Goal: Information Seeking & Learning: Learn about a topic

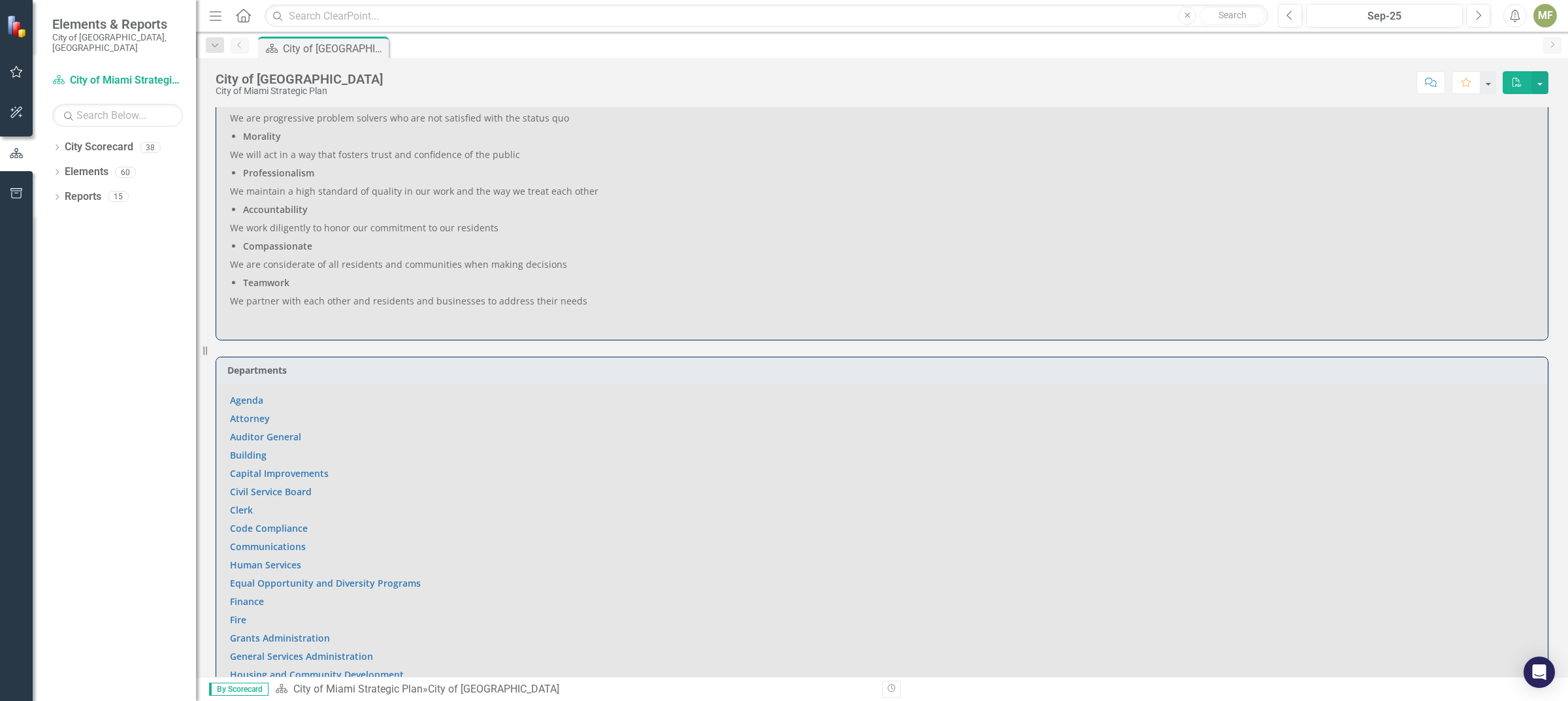
scroll to position [905, 0]
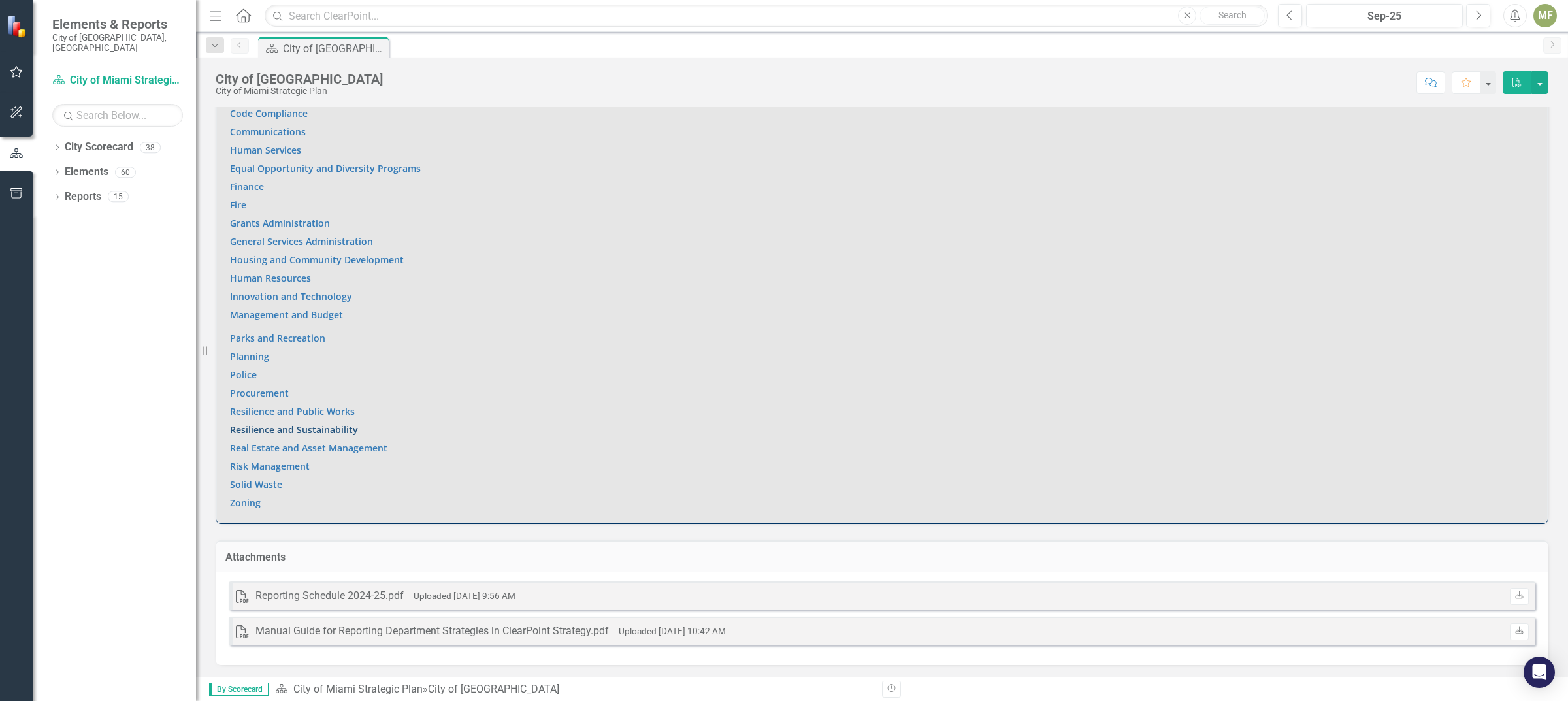
click at [302, 431] on link "Resilience and Sustainability" at bounding box center [294, 429] width 128 height 13
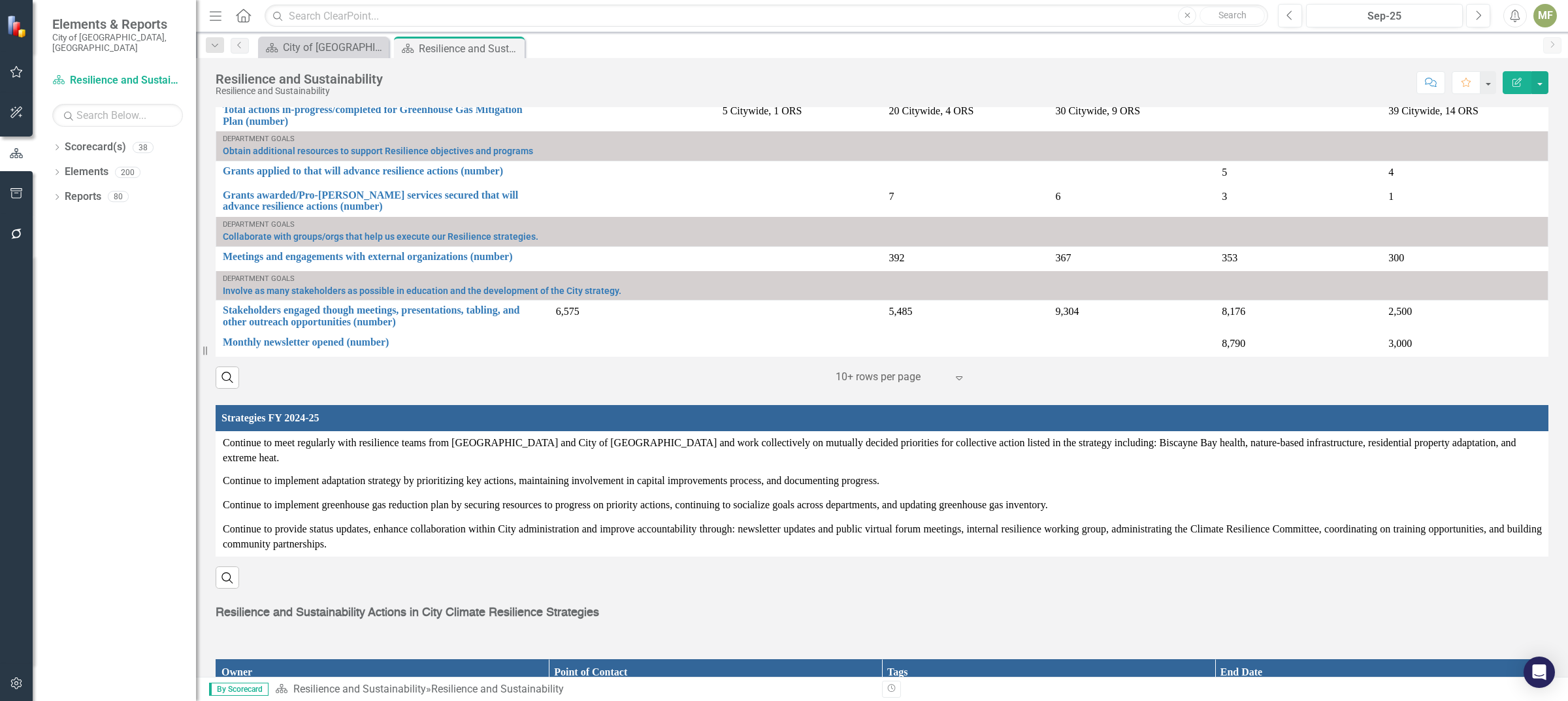
scroll to position [1370, 0]
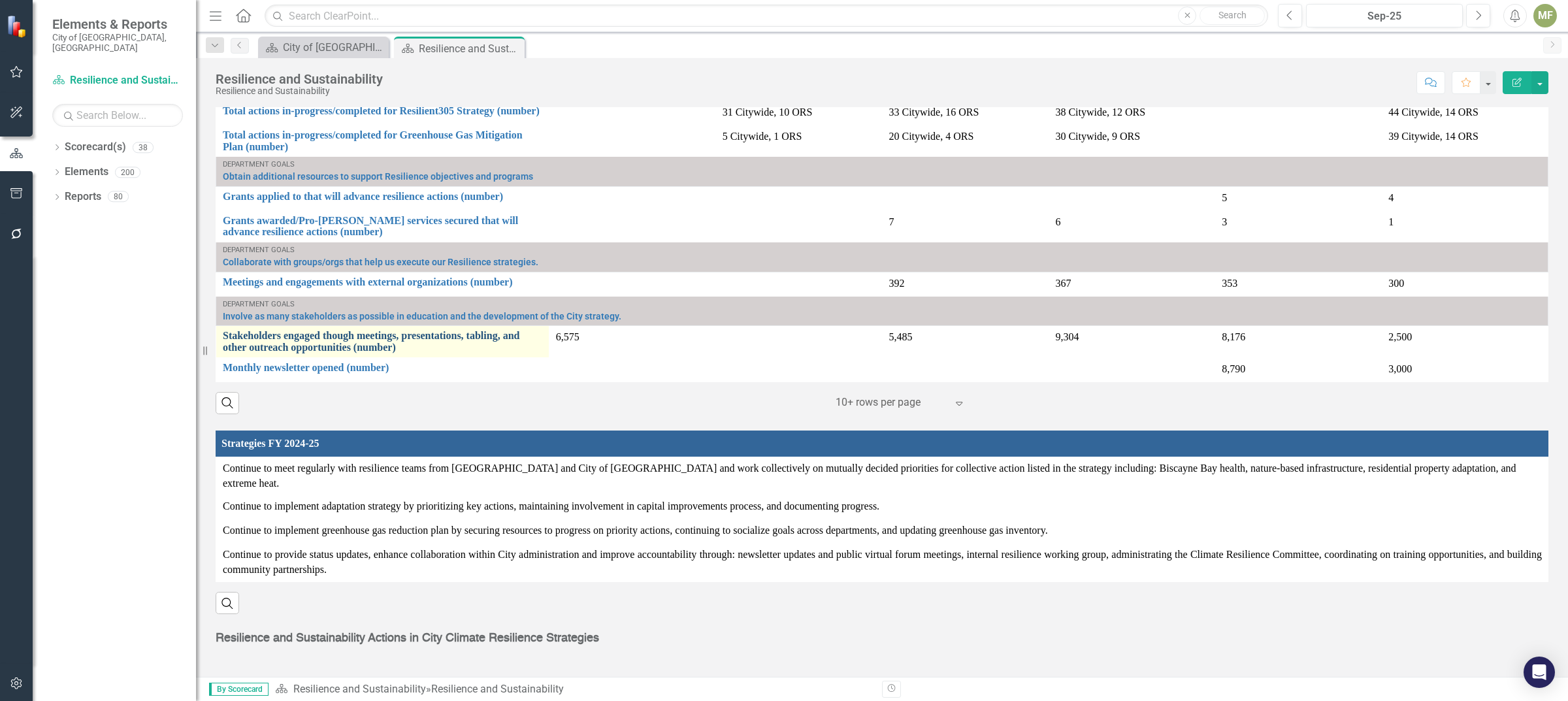
click at [362, 330] on link "Stakeholders engaged though meetings, presentations, tabling, and other outreac…" at bounding box center [382, 341] width 320 height 23
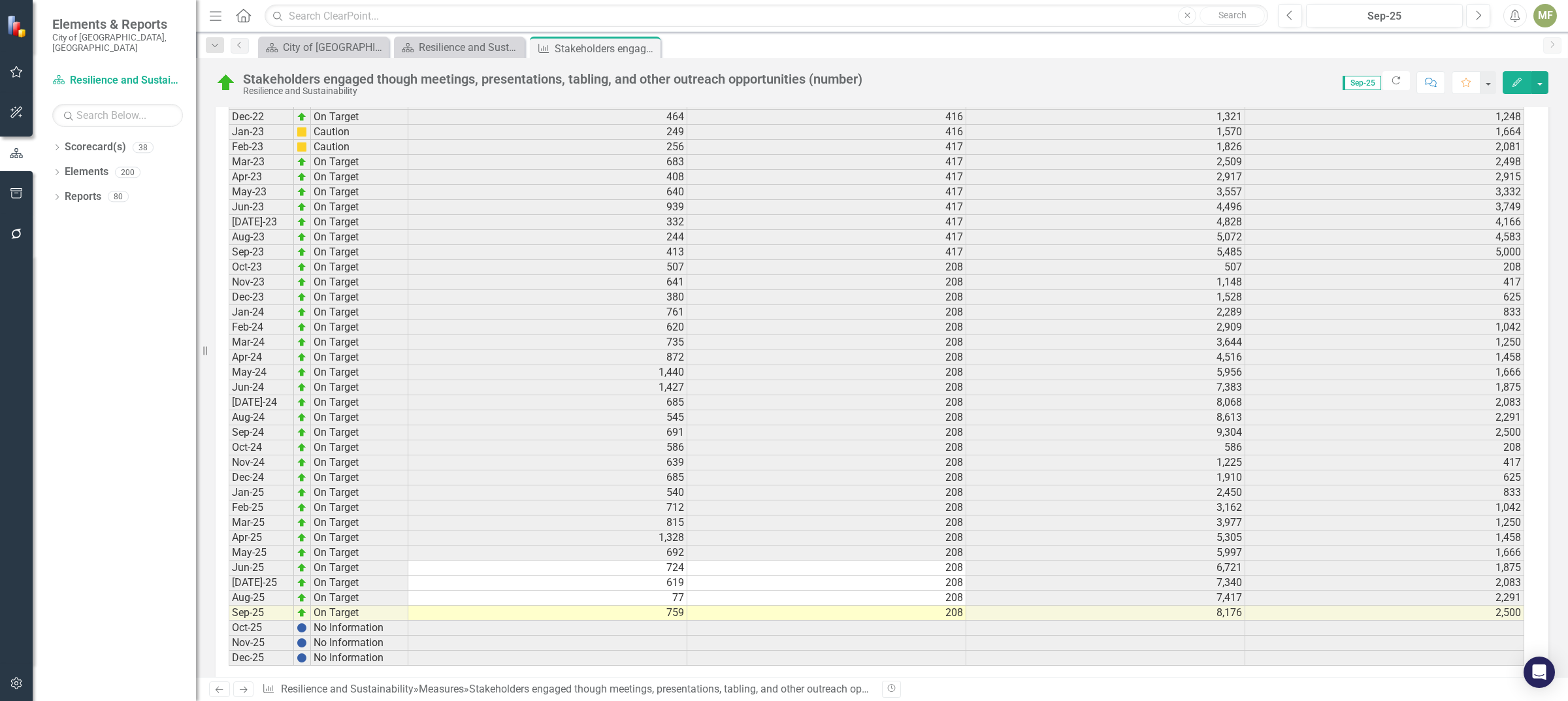
scroll to position [1696, 0]
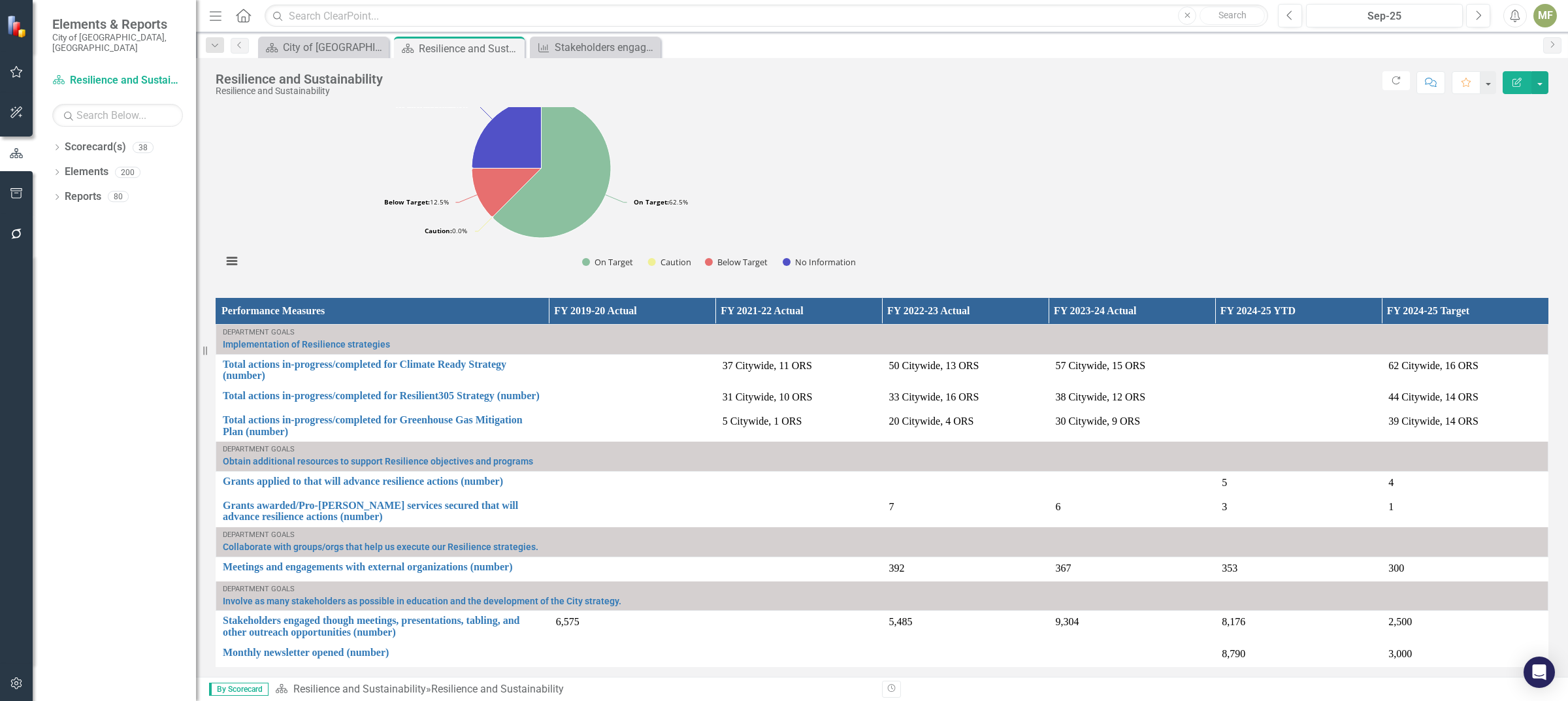
scroll to position [1143, 0]
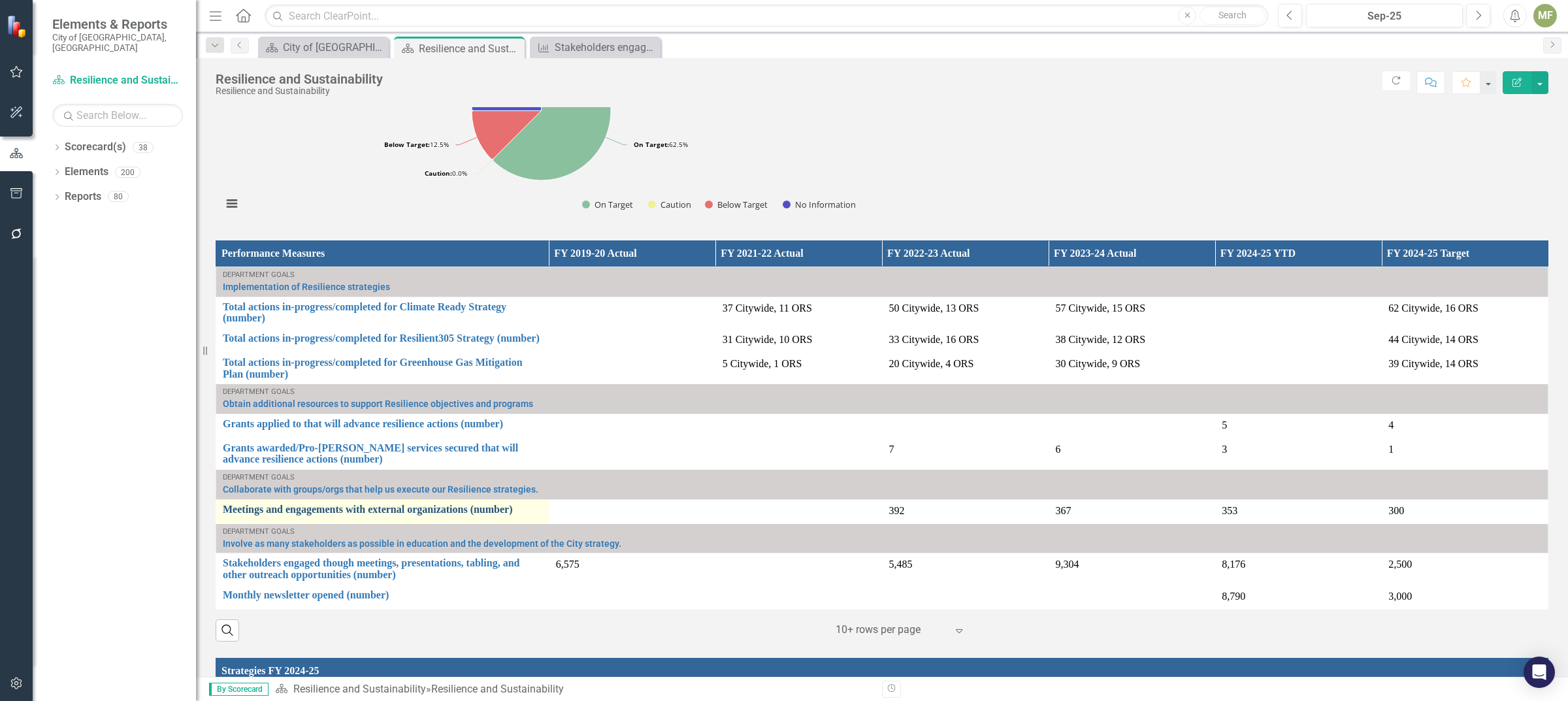
click at [371, 505] on link "Meetings and engagements with external organizations (number)" at bounding box center [382, 510] width 320 height 12
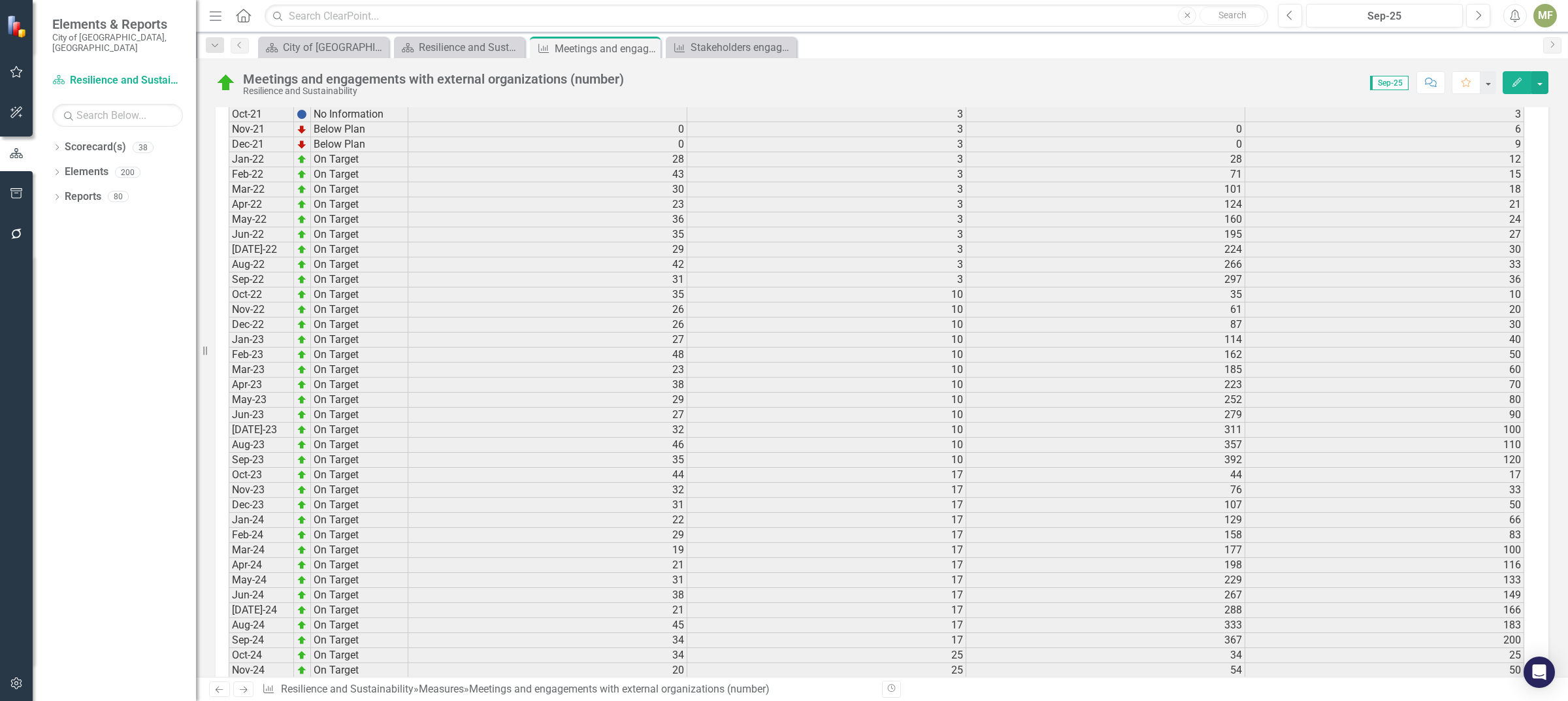
scroll to position [1625, 0]
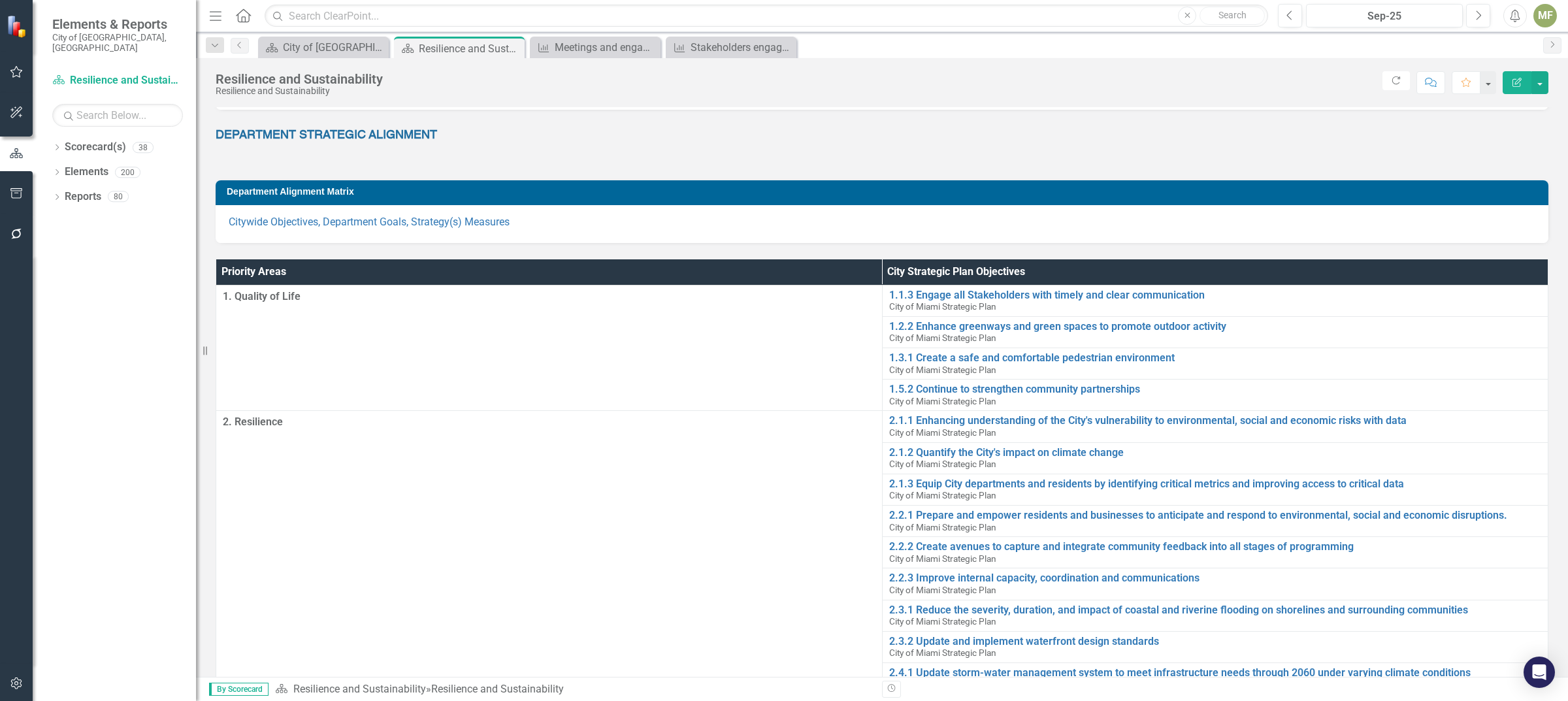
scroll to position [163, 0]
